Goal: Task Accomplishment & Management: Complete application form

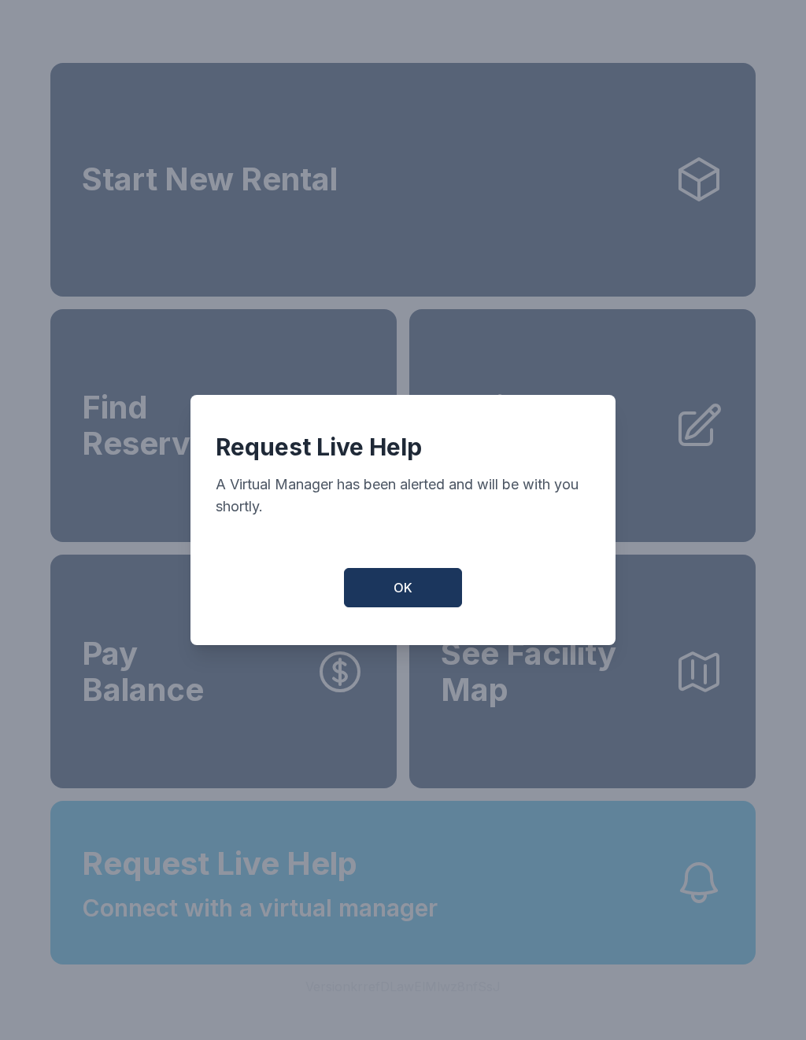
click at [395, 605] on button "OK" at bounding box center [403, 587] width 118 height 39
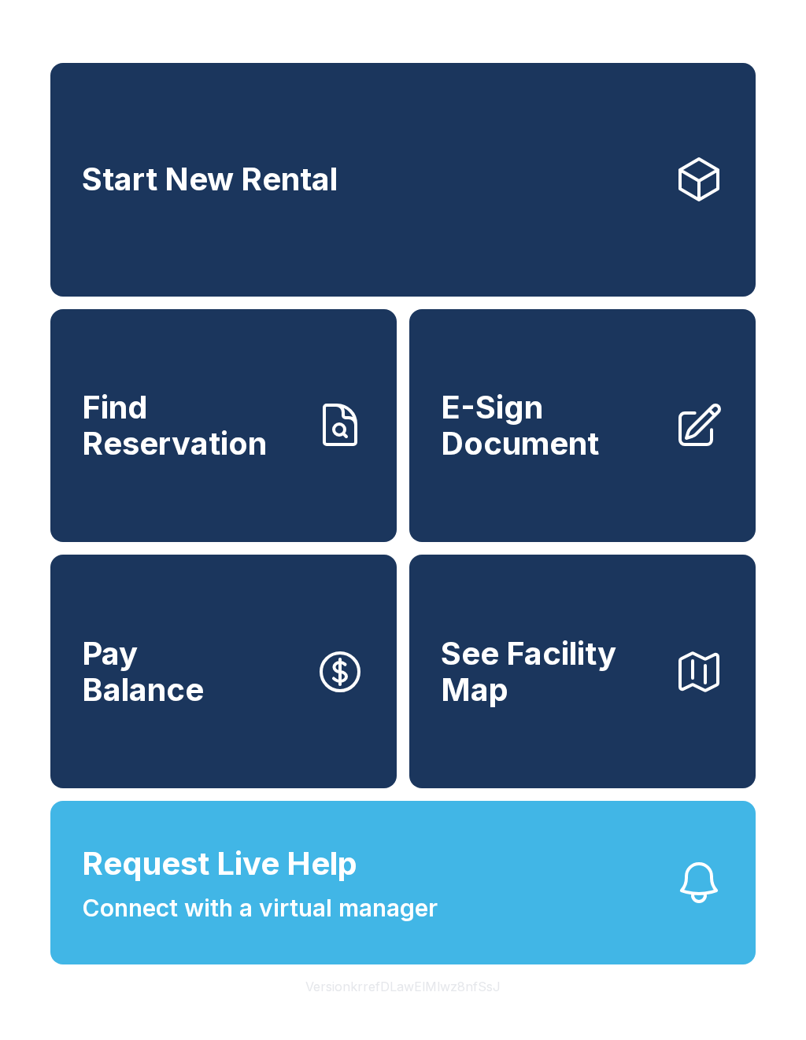
click at [563, 412] on span "E-Sign Document" at bounding box center [551, 426] width 220 height 72
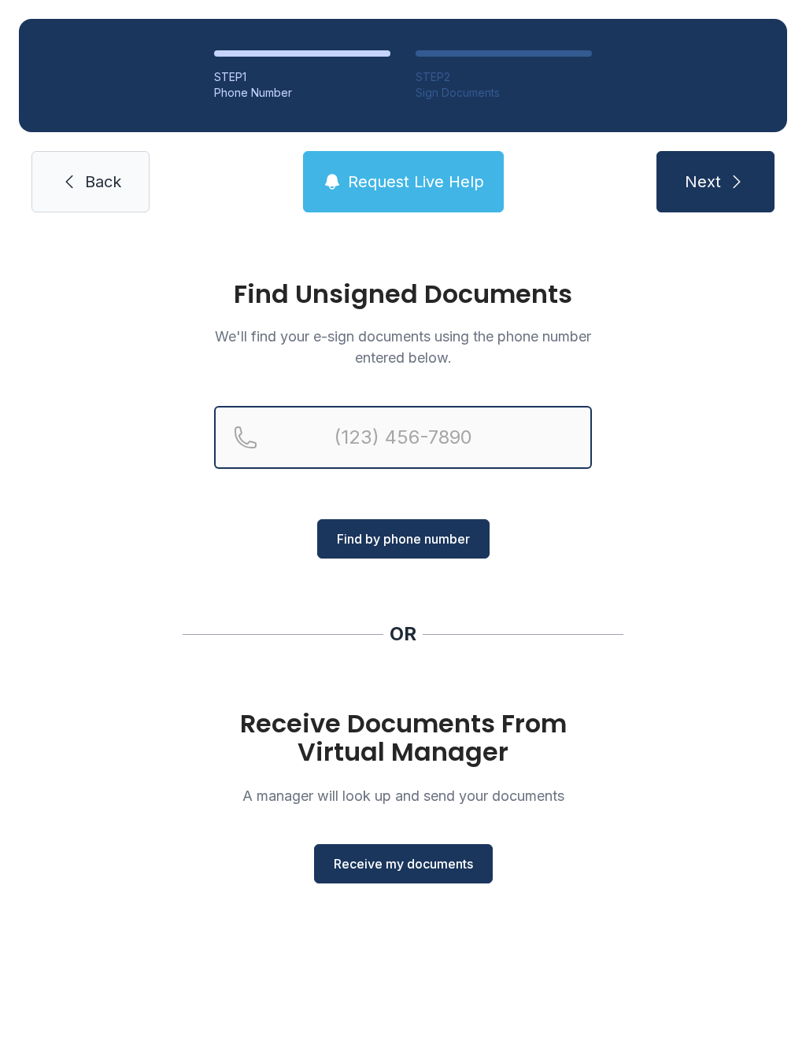
click at [364, 438] on input "Reservation phone number" at bounding box center [403, 437] width 378 height 63
type input "[PHONE_NUMBER]"
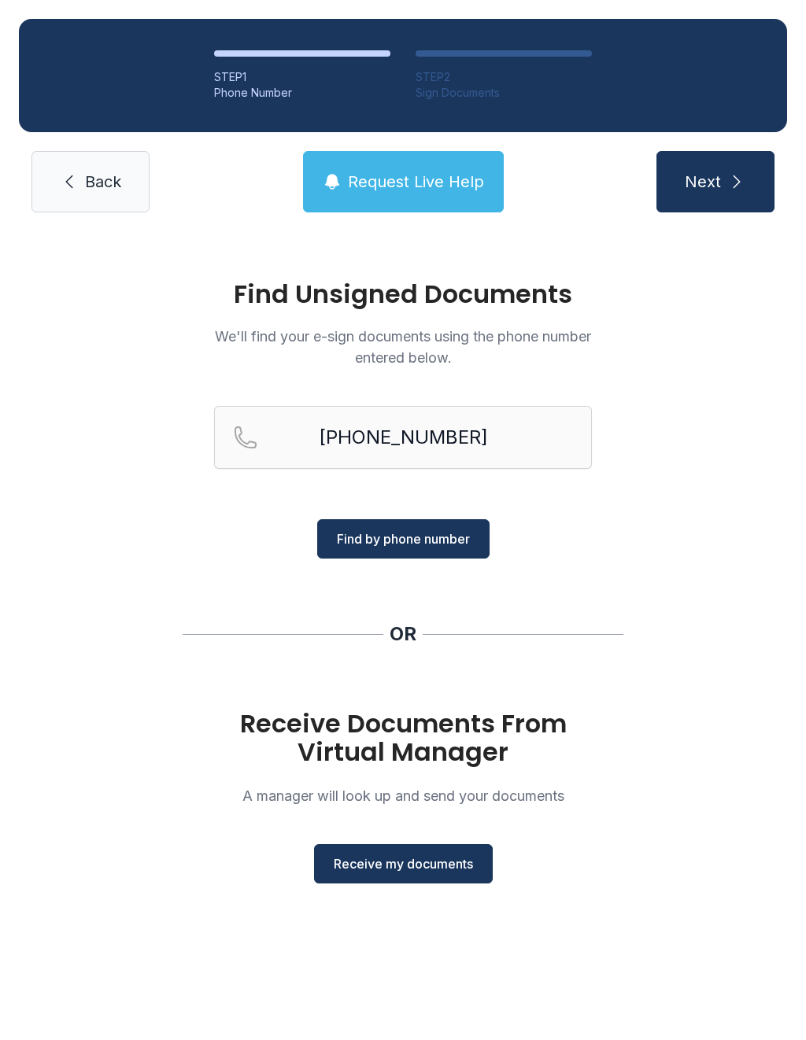
click at [426, 541] on span "Find by phone number" at bounding box center [403, 539] width 133 height 19
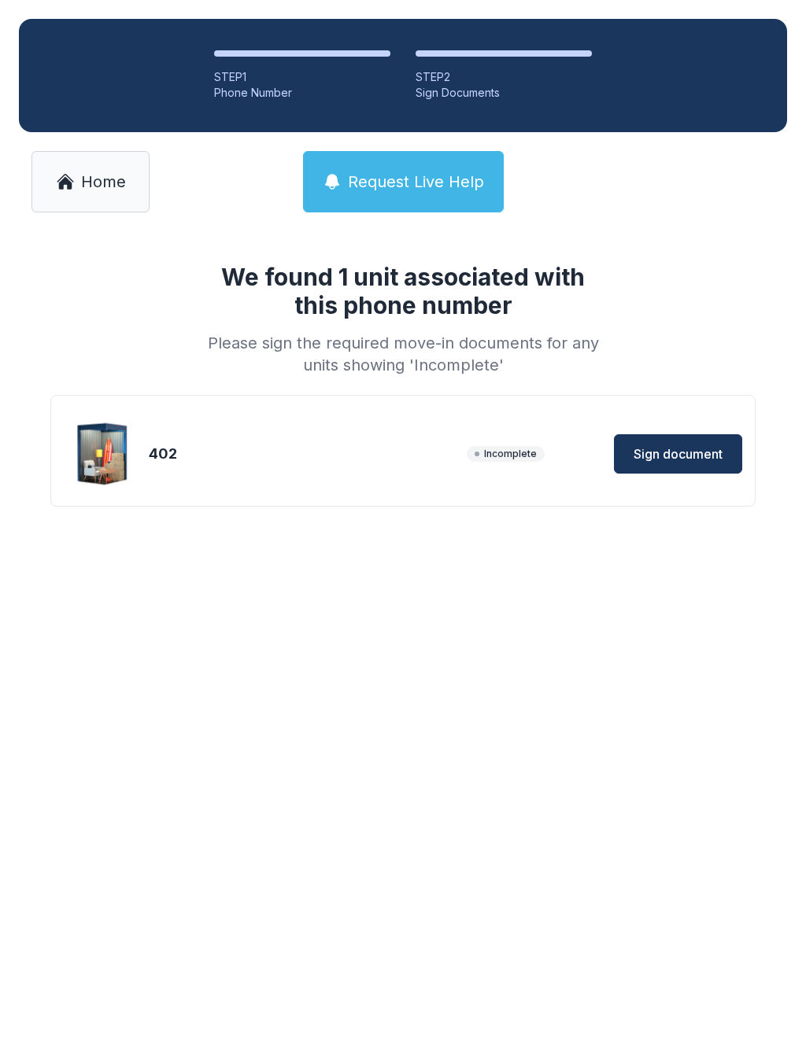
click at [691, 463] on span "Sign document" at bounding box center [678, 454] width 89 height 19
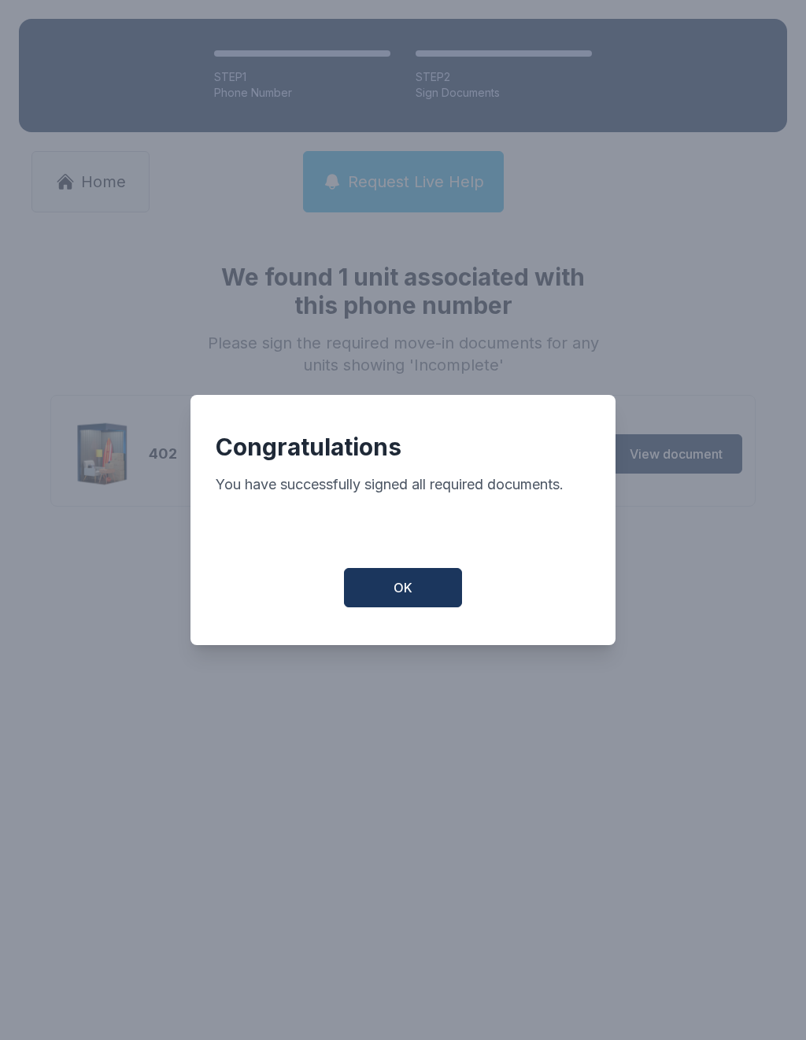
click at [431, 592] on button "OK" at bounding box center [403, 587] width 118 height 39
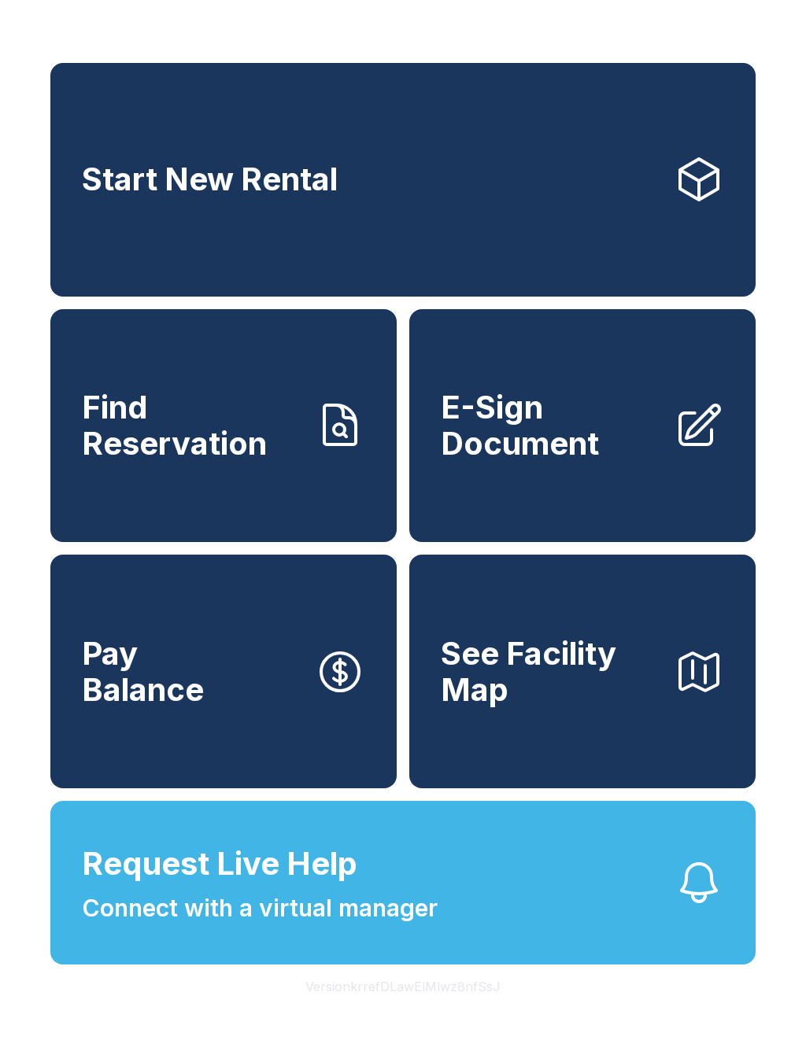
click at [629, 236] on link "Start New Rental" at bounding box center [402, 180] width 705 height 234
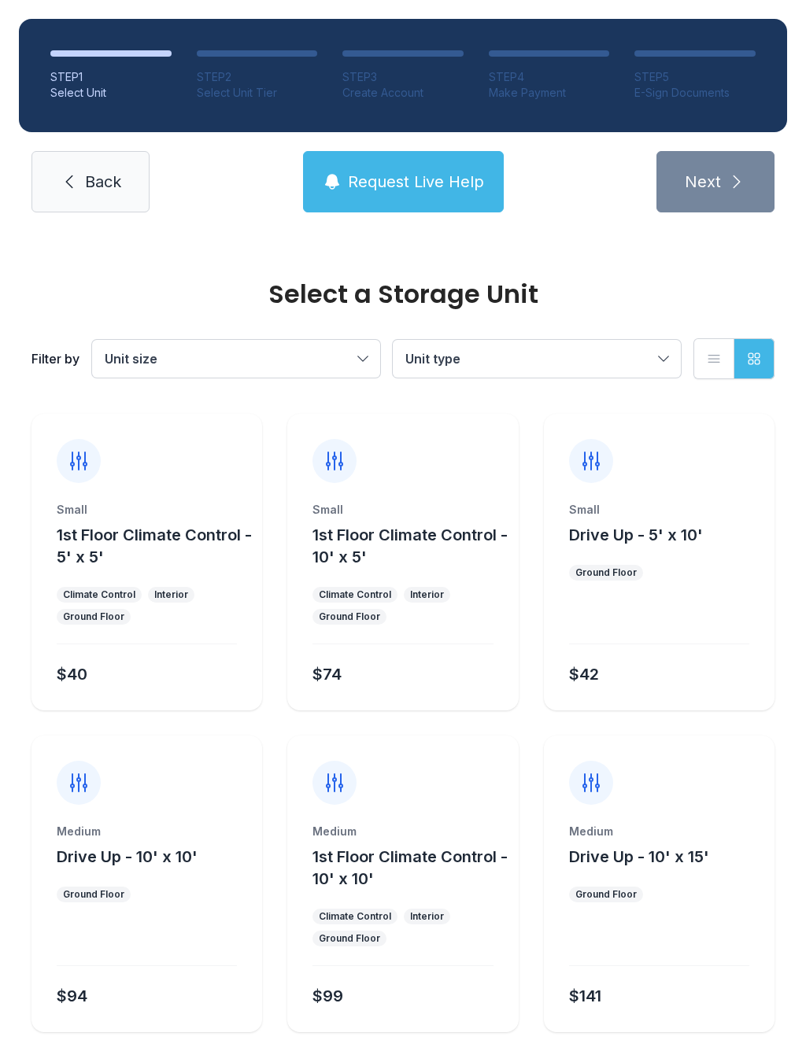
click at [73, 183] on icon at bounding box center [69, 181] width 19 height 19
